Goal: Participate in discussion: Engage in conversation with other users on a specific topic

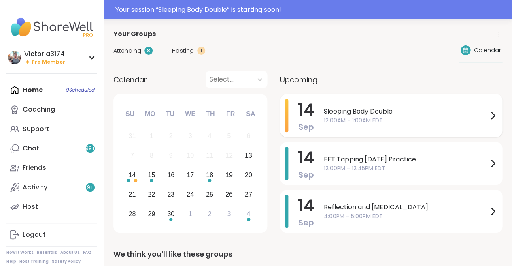
click at [383, 112] on span "Sleeping Body Double" at bounding box center [406, 111] width 164 height 10
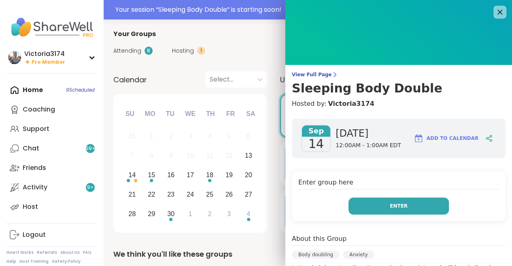
click at [391, 205] on span "Enter" at bounding box center [399, 205] width 18 height 7
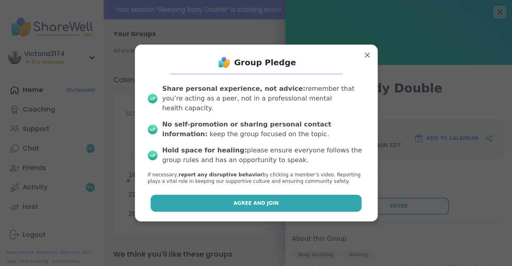
click at [262, 199] on span "Agree and Join" at bounding box center [256, 202] width 45 height 7
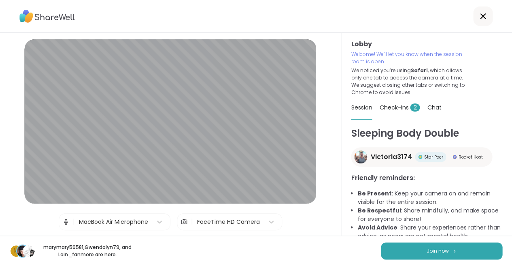
click at [397, 106] on span "Check-ins 2" at bounding box center [399, 107] width 40 height 8
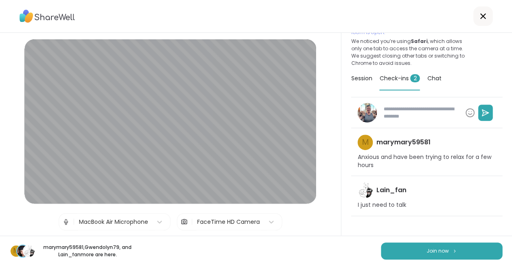
scroll to position [29, 0]
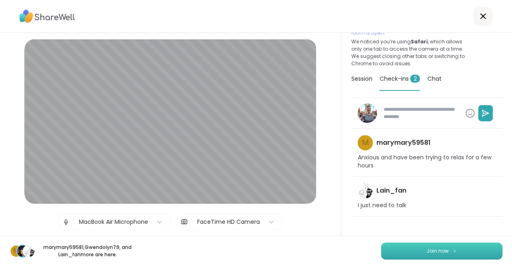
click at [406, 250] on button "Join now" at bounding box center [441, 250] width 121 height 17
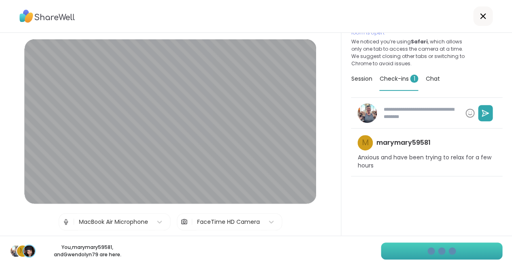
type textarea "*"
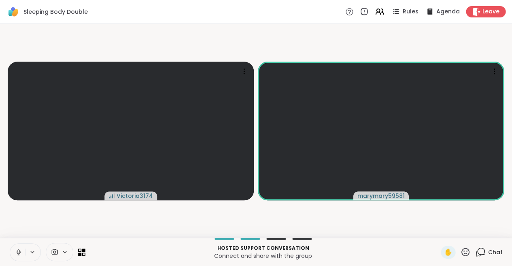
scroll to position [0, 0]
click at [394, 10] on icon at bounding box center [393, 9] width 1 height 1
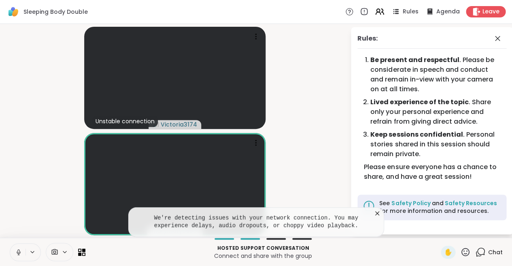
click at [376, 212] on icon at bounding box center [377, 213] width 8 height 8
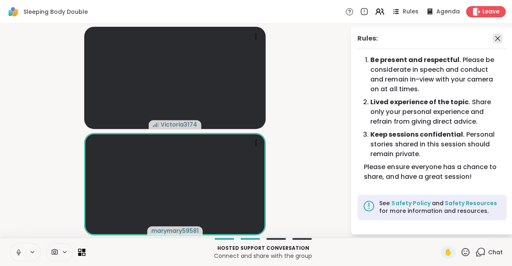
click at [498, 36] on icon at bounding box center [498, 39] width 10 height 10
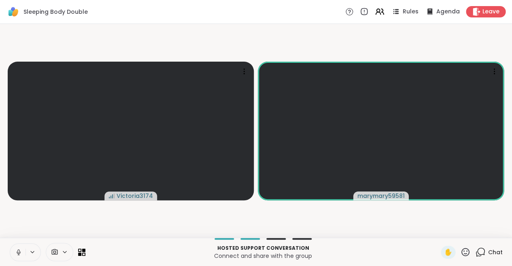
click at [410, 42] on video-player-container "Victoria3174 marymary59581" at bounding box center [256, 130] width 502 height 207
click at [478, 250] on icon at bounding box center [481, 250] width 8 height 7
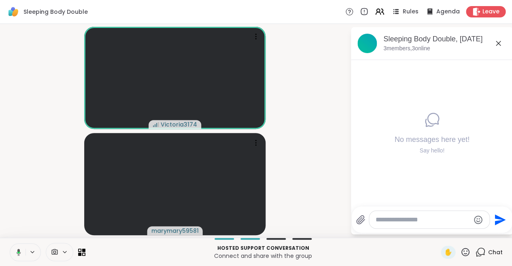
click at [395, 221] on textarea "Type your message" at bounding box center [423, 219] width 94 height 8
paste textarea "**********"
type textarea "**********"
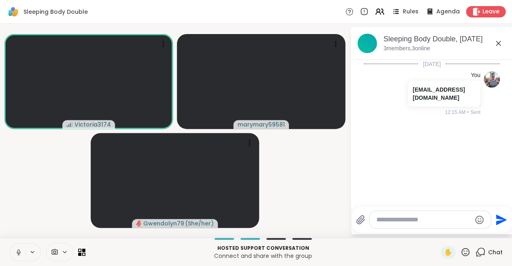
click at [18, 251] on icon at bounding box center [18, 251] width 7 height 7
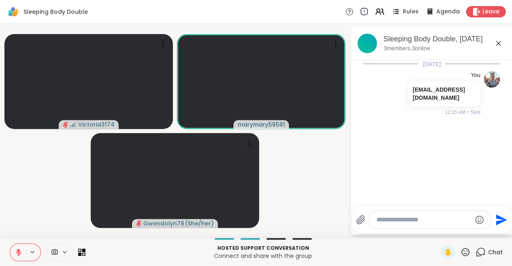
click at [367, 11] on icon at bounding box center [363, 11] width 9 height 9
click at [382, 10] on icon at bounding box center [379, 11] width 10 height 10
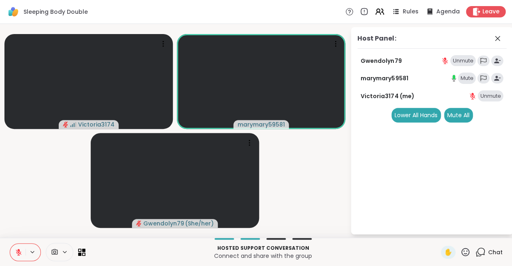
click at [466, 76] on div "Mute" at bounding box center [467, 77] width 18 height 11
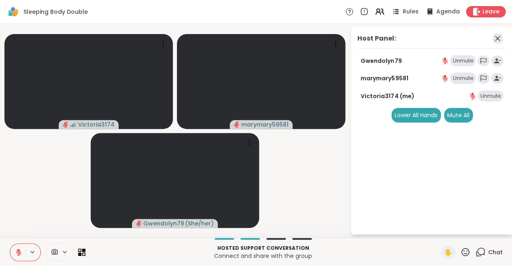
click at [495, 37] on icon at bounding box center [498, 39] width 10 height 10
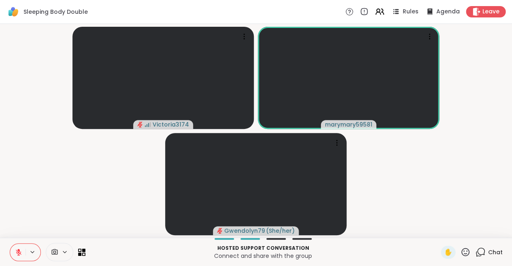
click at [17, 251] on icon at bounding box center [18, 251] width 7 height 7
click at [19, 250] on icon at bounding box center [18, 251] width 2 height 4
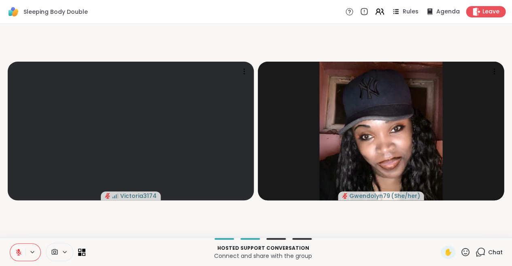
click at [478, 251] on icon at bounding box center [480, 252] width 10 height 10
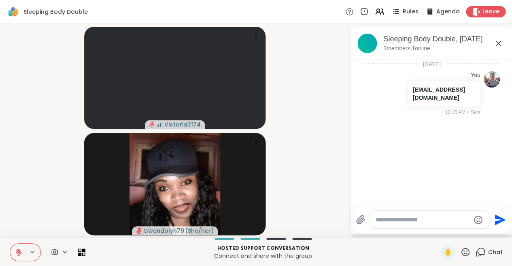
click at [401, 219] on textarea "Type your message" at bounding box center [423, 219] width 94 height 8
click at [414, 213] on textarea "**********" at bounding box center [423, 216] width 94 height 16
click at [419, 214] on textarea "**********" at bounding box center [423, 216] width 94 height 16
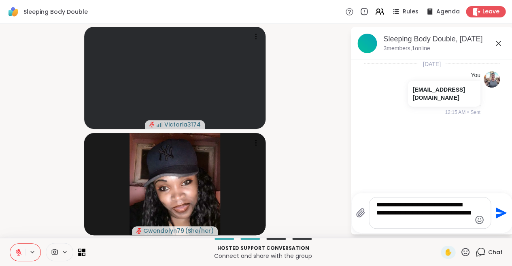
click at [448, 221] on textarea "**********" at bounding box center [423, 212] width 94 height 24
type textarea "**********"
click at [497, 213] on icon "Send" at bounding box center [500, 212] width 13 height 13
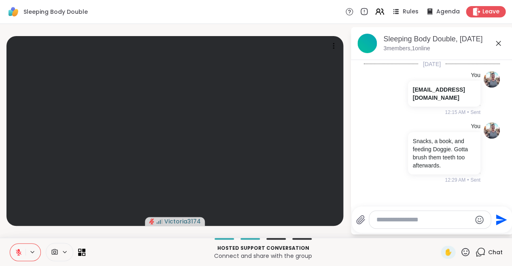
click at [62, 250] on icon at bounding box center [65, 251] width 6 height 7
click at [54, 249] on icon at bounding box center [55, 252] width 6 height 6
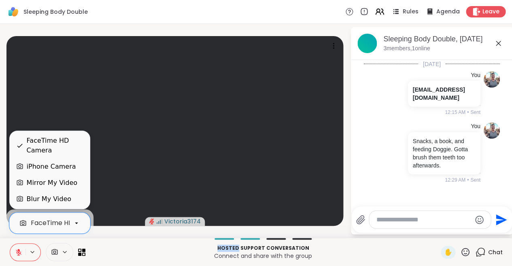
click at [78, 221] on icon at bounding box center [76, 222] width 7 height 7
click at [112, 253] on p "Connect and share with the group" at bounding box center [263, 255] width 346 height 8
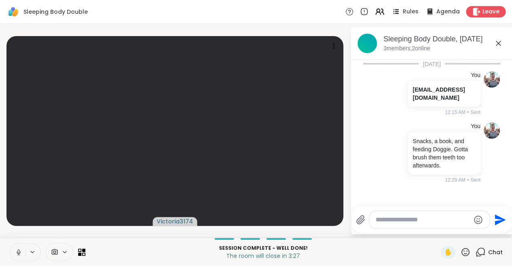
click at [499, 40] on icon at bounding box center [498, 43] width 10 height 10
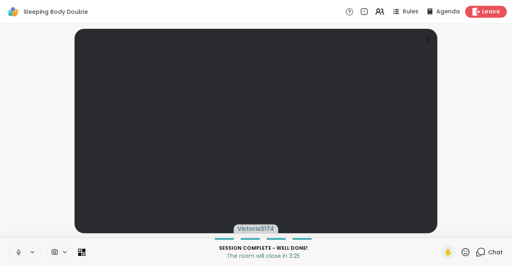
click at [482, 13] on span "Leave" at bounding box center [491, 12] width 18 height 9
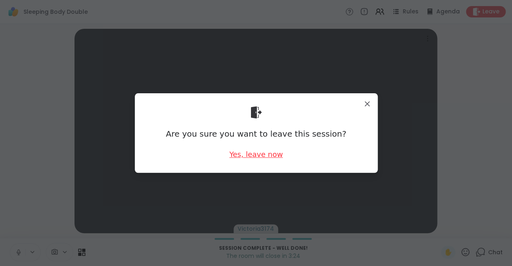
click at [256, 155] on div "Yes, leave now" at bounding box center [255, 154] width 53 height 10
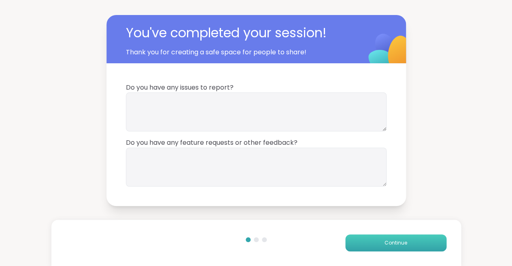
click at [375, 240] on button "Continue" at bounding box center [395, 242] width 101 height 17
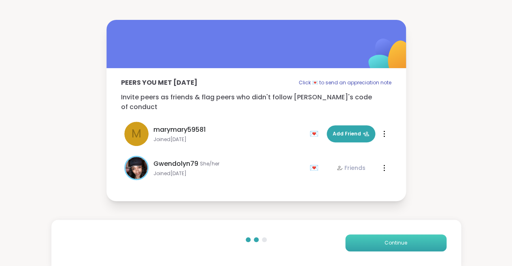
click at [375, 240] on button "Continue" at bounding box center [395, 242] width 101 height 17
